Goal: Task Accomplishment & Management: Manage account settings

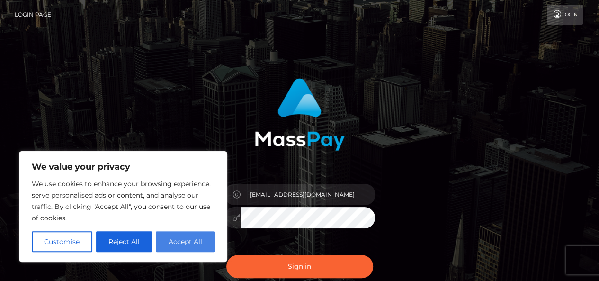
click at [197, 248] on button "Accept All" at bounding box center [185, 241] width 59 height 21
checkbox input "true"
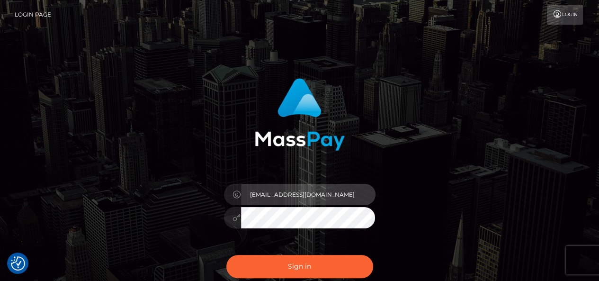
click at [328, 198] on input "divascoms@gmail.com" at bounding box center [308, 194] width 134 height 21
type input "[EMAIL_ADDRESS][DOMAIN_NAME]"
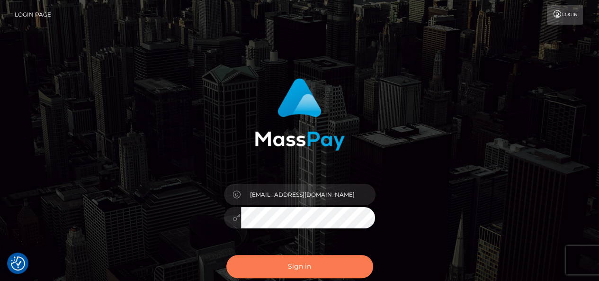
click at [281, 270] on button "Sign in" at bounding box center [299, 266] width 147 height 23
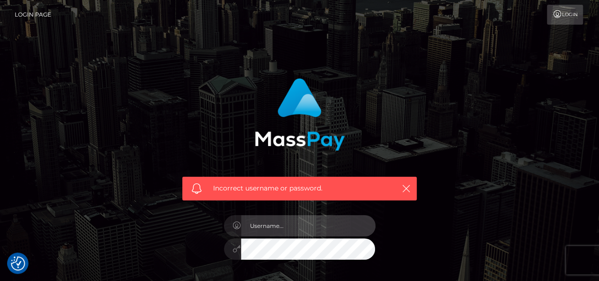
click at [283, 227] on input "text" at bounding box center [308, 225] width 134 height 21
type input "divascoms@gmail.com"
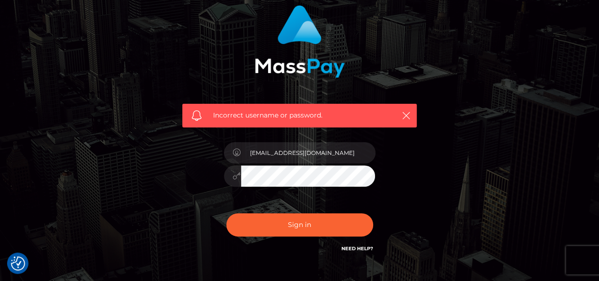
scroll to position [82, 0]
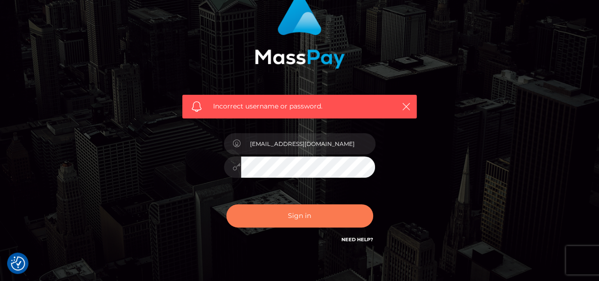
click at [297, 216] on button "Sign in" at bounding box center [299, 215] width 147 height 23
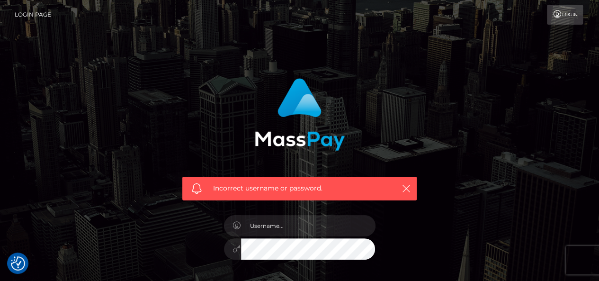
click at [325, 75] on div "Incorrect username or password." at bounding box center [299, 135] width 248 height 129
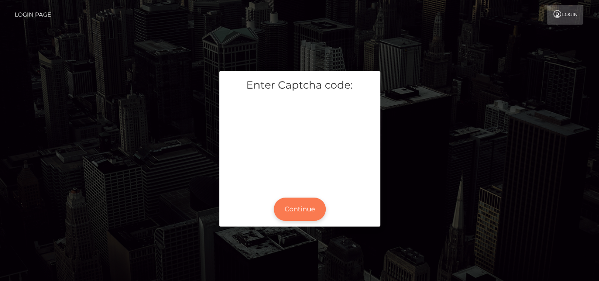
click at [292, 212] on button "Continue" at bounding box center [300, 208] width 52 height 23
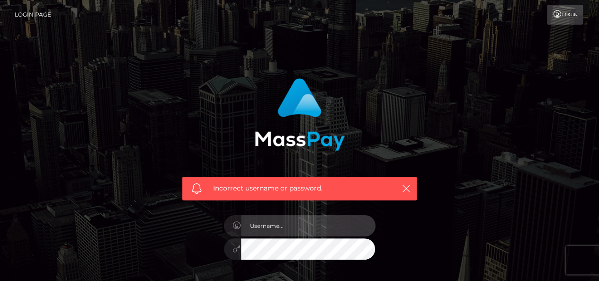
click at [285, 225] on input "text" at bounding box center [308, 225] width 134 height 21
type input "[EMAIL_ADDRESS][DOMAIN_NAME]"
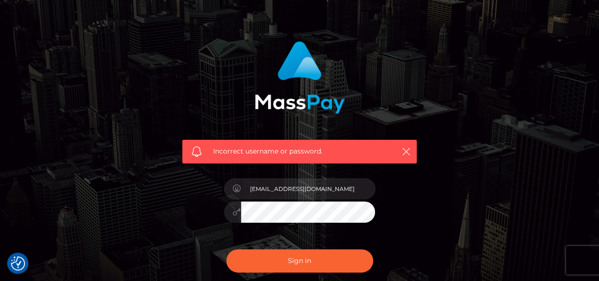
scroll to position [57, 0]
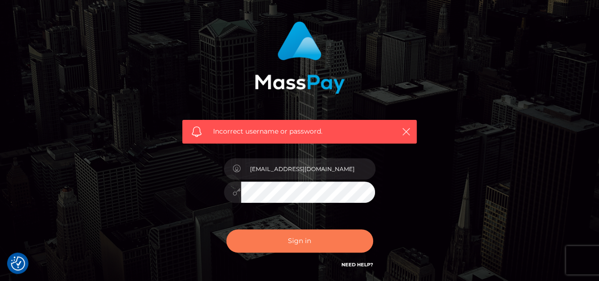
click at [356, 243] on button "Sign in" at bounding box center [299, 240] width 147 height 23
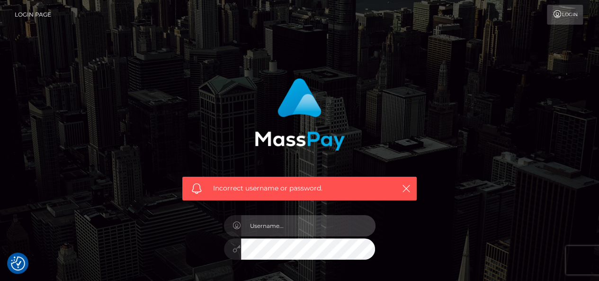
click at [281, 226] on input "text" at bounding box center [308, 225] width 134 height 21
type input "[EMAIL_ADDRESS][DOMAIN_NAME]"
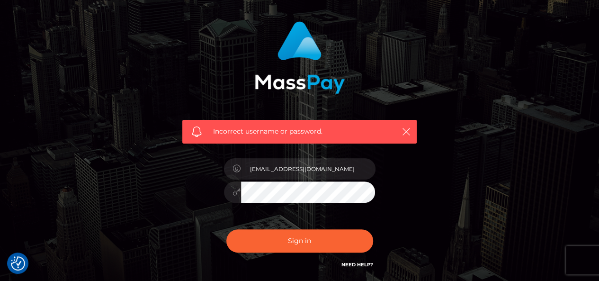
scroll to position [76, 0]
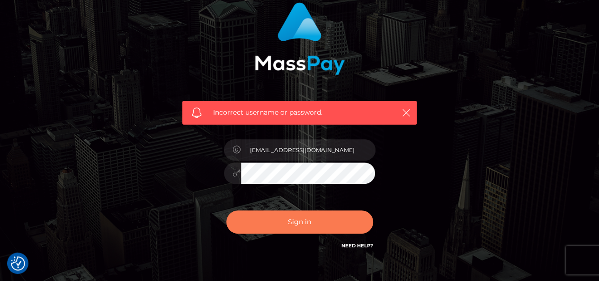
click at [298, 219] on button "Sign in" at bounding box center [299, 221] width 147 height 23
